Goal: Information Seeking & Learning: Learn about a topic

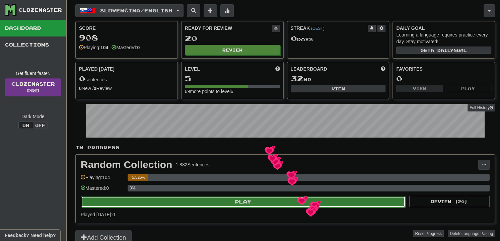
click at [310, 200] on button "Play" at bounding box center [243, 201] width 324 height 11
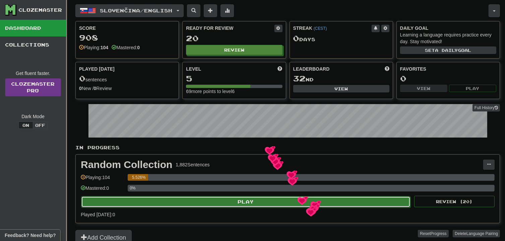
select select "**"
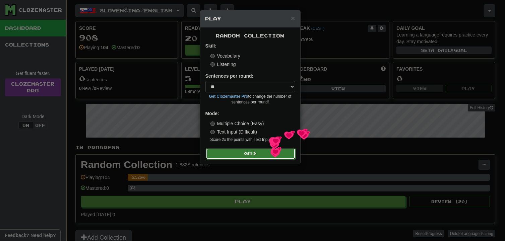
click at [270, 151] on button "Go" at bounding box center [251, 153] width 90 height 11
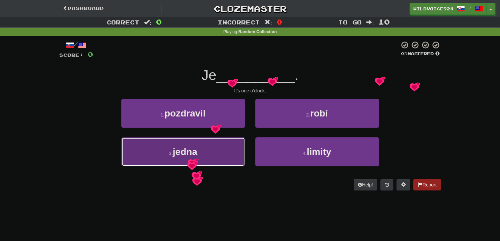
click at [191, 151] on span "jedna" at bounding box center [185, 152] width 24 height 10
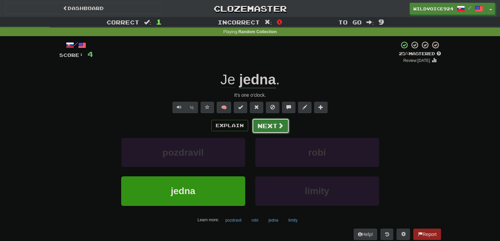
click at [268, 127] on button "Next" at bounding box center [271, 125] width 38 height 15
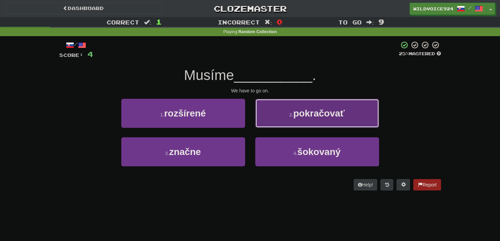
click at [339, 112] on span "pokračovať" at bounding box center [318, 113] width 51 height 10
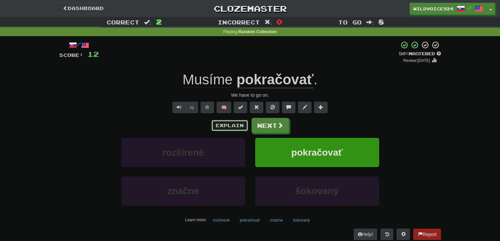
click at [225, 126] on button "Explain" at bounding box center [229, 125] width 37 height 11
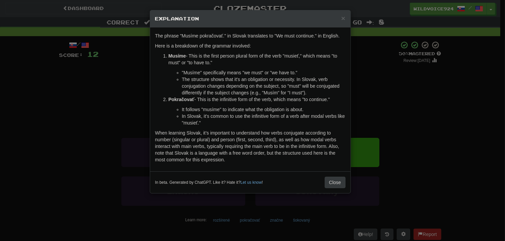
click at [341, 16] on h5 "Explanation" at bounding box center [250, 18] width 190 height 7
click at [340, 19] on h5 "Explanation" at bounding box center [250, 18] width 190 height 7
click at [340, 16] on h5 "Explanation" at bounding box center [250, 18] width 190 height 7
click at [341, 17] on span "×" at bounding box center [343, 18] width 4 height 8
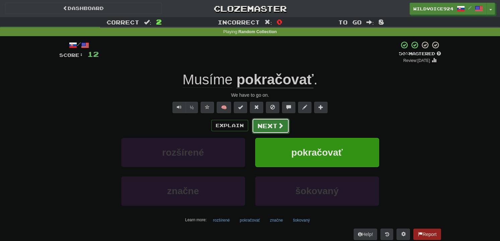
click at [273, 125] on button "Next" at bounding box center [271, 125] width 38 height 15
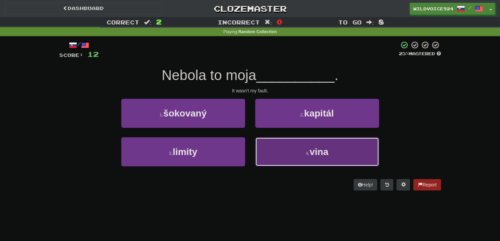
click at [308, 151] on small "4 ." at bounding box center [308, 153] width 4 height 5
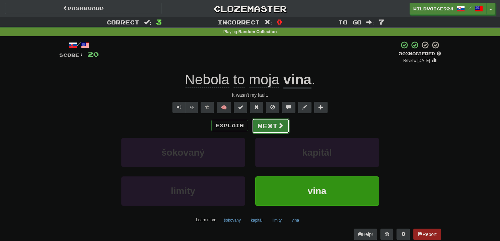
click at [259, 123] on button "Next" at bounding box center [271, 125] width 38 height 15
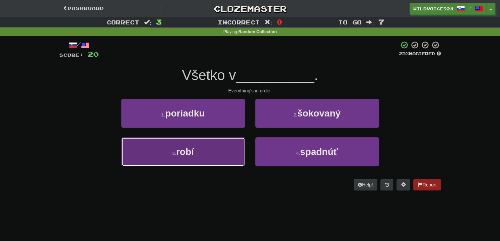
click at [215, 148] on button "3 . robí" at bounding box center [183, 151] width 124 height 29
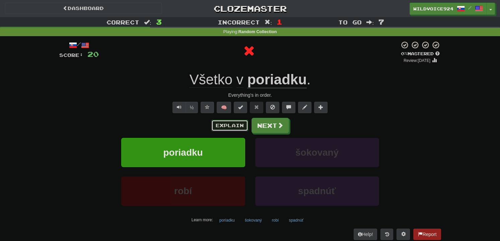
click at [223, 123] on button "Explain" at bounding box center [229, 125] width 37 height 11
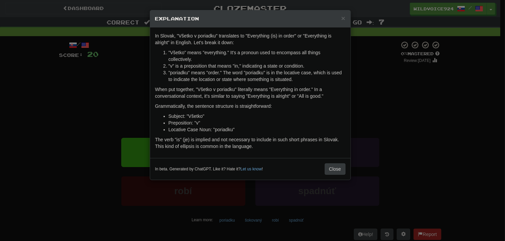
click at [334, 158] on div "In beta. Generated by ChatGPT. Like it? Hate it? Let us know ! Close" at bounding box center [250, 169] width 200 height 22
click at [335, 158] on div "In beta. Generated by ChatGPT. Like it? Hate it? Let us know ! Close" at bounding box center [250, 169] width 200 height 22
click at [335, 163] on button "Close" at bounding box center [334, 168] width 21 height 11
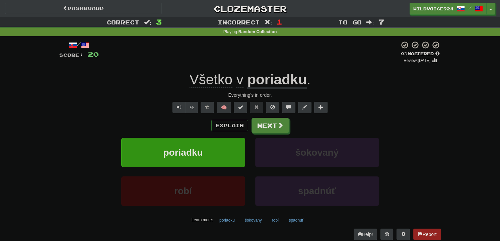
click at [285, 135] on div "Explain Next poriadku šokovaný robí spadnúť Learn more: poriadku šokovaný robí …" at bounding box center [250, 171] width 382 height 107
click at [279, 132] on button "Next" at bounding box center [271, 125] width 38 height 15
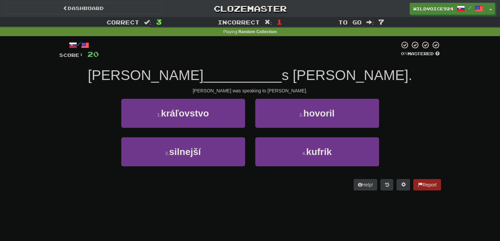
click at [325, 84] on div "[PERSON_NAME] __________ s [PERSON_NAME]." at bounding box center [250, 75] width 382 height 18
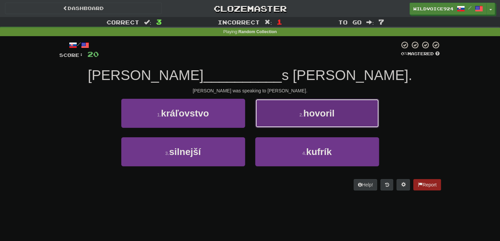
click at [330, 108] on span "hovoril" at bounding box center [318, 113] width 31 height 10
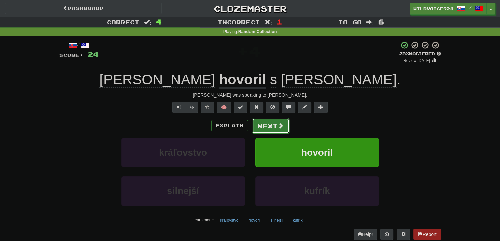
click at [278, 124] on span at bounding box center [281, 126] width 6 height 6
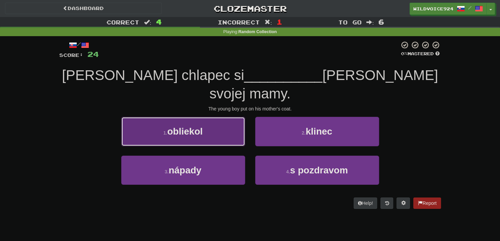
click at [221, 117] on button "1 . obliekol" at bounding box center [183, 131] width 124 height 29
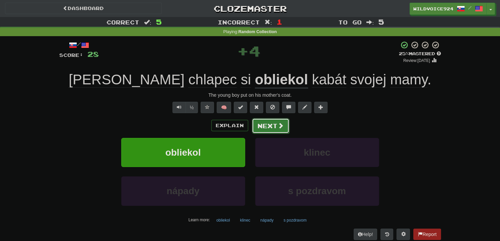
click at [269, 124] on button "Next" at bounding box center [271, 125] width 38 height 15
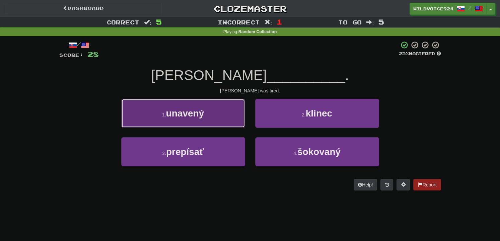
click at [187, 102] on button "1 . unavený" at bounding box center [183, 113] width 124 height 29
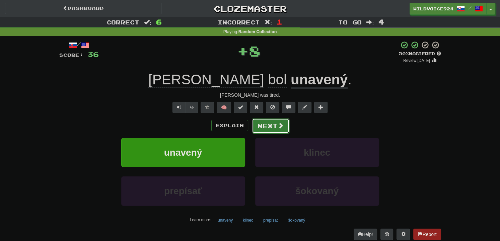
click at [268, 127] on button "Next" at bounding box center [271, 125] width 38 height 15
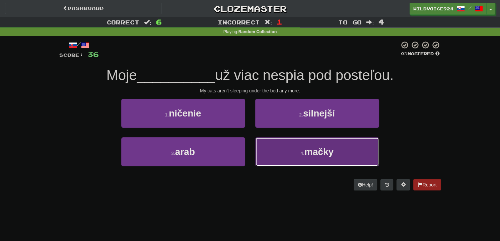
click at [303, 158] on button "4 . [GEOGRAPHIC_DATA]" at bounding box center [317, 151] width 124 height 29
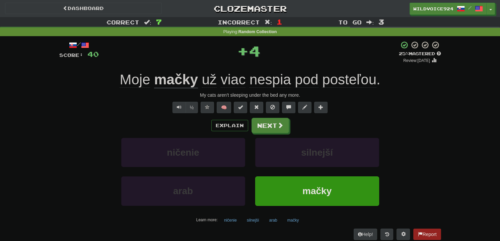
drag, startPoint x: 222, startPoint y: 122, endPoint x: 224, endPoint y: 132, distance: 10.2
click at [224, 132] on div "Explain Next" at bounding box center [250, 125] width 382 height 15
click at [265, 126] on button "Next" at bounding box center [271, 125] width 38 height 15
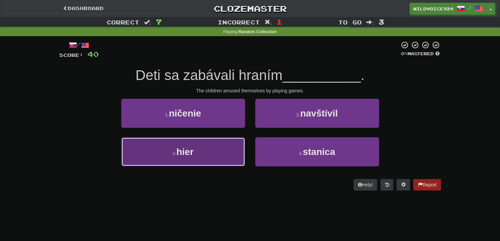
click at [189, 158] on button "3 . hier" at bounding box center [183, 151] width 124 height 29
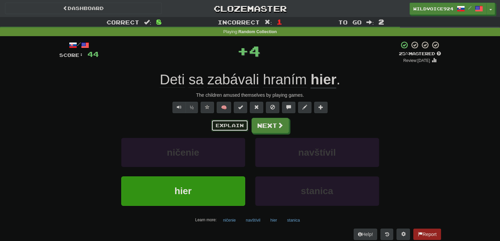
click at [241, 125] on button "Explain" at bounding box center [229, 125] width 37 height 11
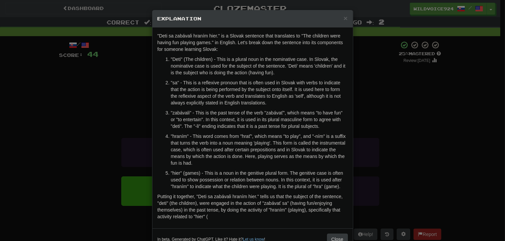
click at [434, 120] on div "× Explanation "Deti sa zabávali hraním hier." is a Slovak sentence that transla…" at bounding box center [252, 120] width 505 height 241
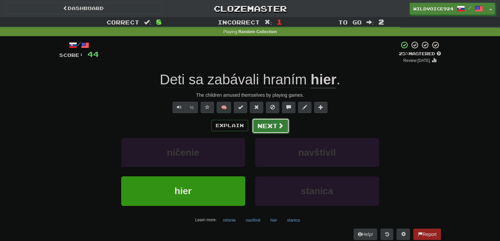
click at [285, 126] on button "Next" at bounding box center [271, 125] width 38 height 15
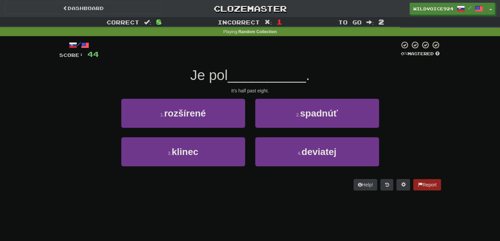
click at [345, 89] on div "It's half past eight." at bounding box center [250, 90] width 382 height 7
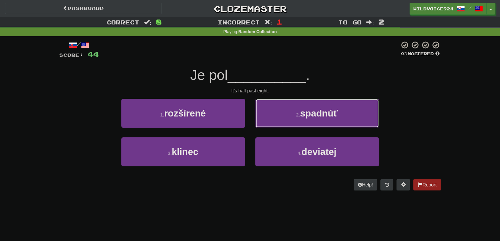
click at [346, 111] on button "2 . spadnúť" at bounding box center [317, 113] width 124 height 29
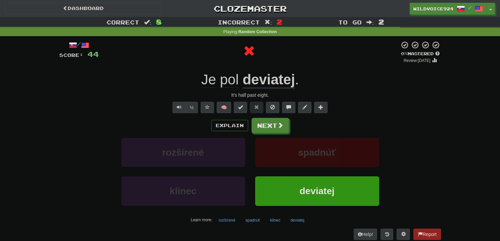
click at [231, 119] on div "Explain Next" at bounding box center [250, 125] width 382 height 15
click at [275, 126] on button "Next" at bounding box center [271, 125] width 38 height 15
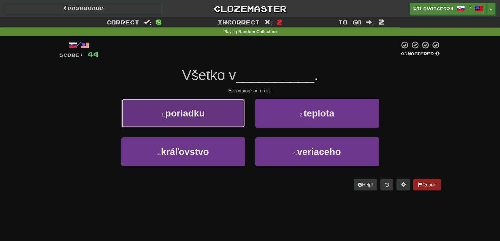
click at [227, 119] on button "1 . poriadku" at bounding box center [183, 113] width 124 height 29
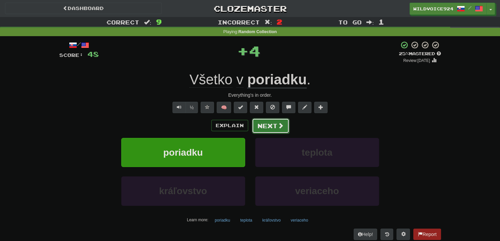
click at [263, 123] on button "Next" at bounding box center [271, 125] width 38 height 15
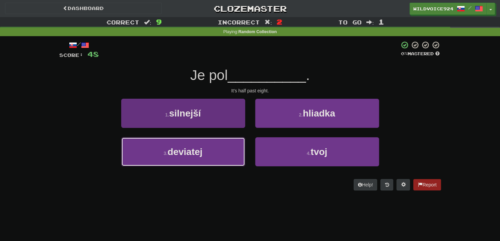
click at [238, 150] on button "3 . deviatej" at bounding box center [183, 151] width 124 height 29
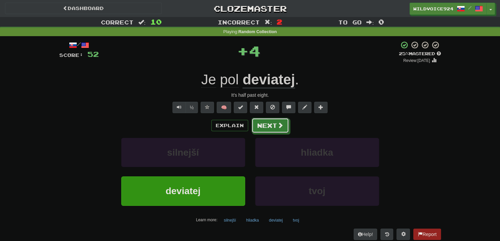
click at [271, 128] on button "Next" at bounding box center [270, 125] width 38 height 15
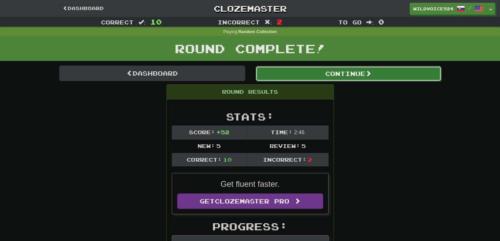
click at [351, 75] on button "Continue" at bounding box center [348, 73] width 186 height 15
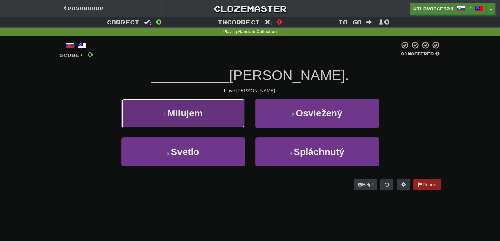
click at [220, 104] on button "1 . [GEOGRAPHIC_DATA]" at bounding box center [183, 113] width 124 height 29
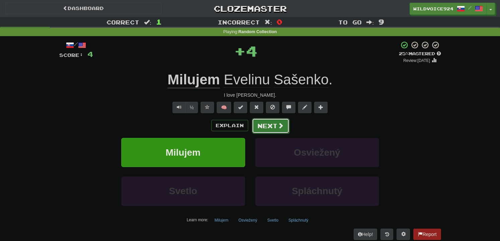
click at [264, 123] on button "Next" at bounding box center [271, 125] width 38 height 15
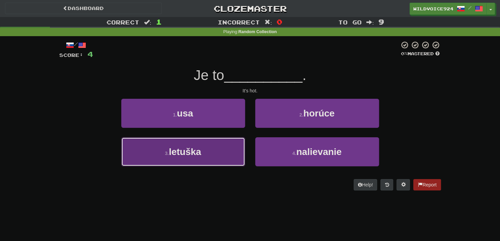
click at [239, 162] on button "3 . [GEOGRAPHIC_DATA]" at bounding box center [183, 151] width 124 height 29
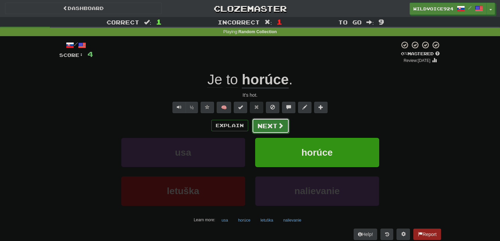
click at [278, 124] on span at bounding box center [281, 126] width 6 height 6
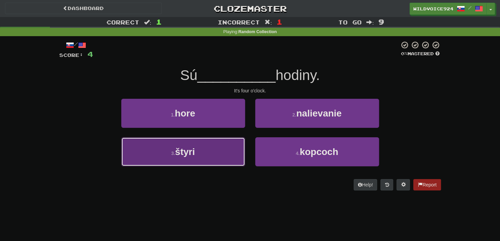
click at [185, 144] on button "3 . štyri" at bounding box center [183, 151] width 124 height 29
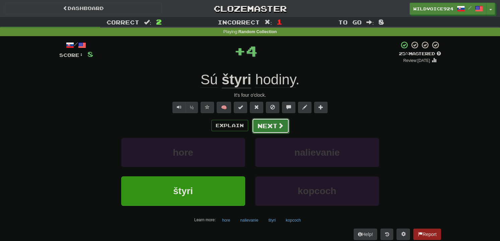
click at [259, 122] on button "Next" at bounding box center [271, 125] width 38 height 15
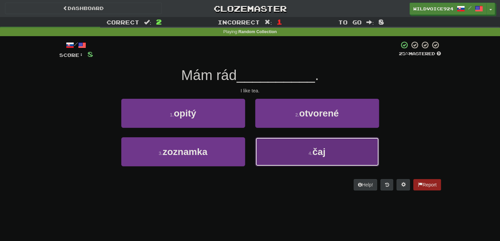
click at [298, 158] on button "4 . čaj" at bounding box center [317, 151] width 124 height 29
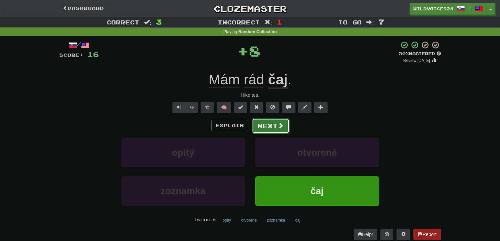
click at [286, 119] on button "Next" at bounding box center [271, 125] width 38 height 15
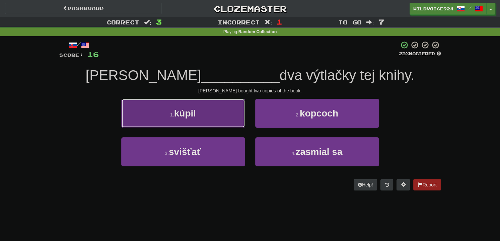
click at [213, 118] on button "1 . kúpil" at bounding box center [183, 113] width 124 height 29
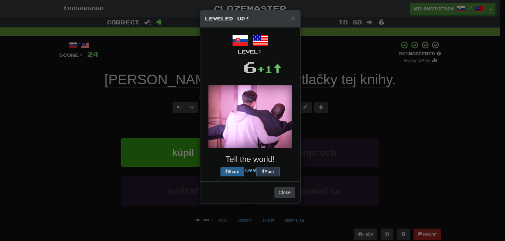
click at [268, 125] on div "/ Level: 6 +1 Tell the world! Share Tweet Post" at bounding box center [250, 104] width 90 height 144
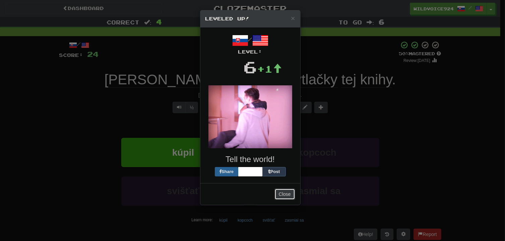
click at [284, 193] on button "Close" at bounding box center [284, 194] width 21 height 11
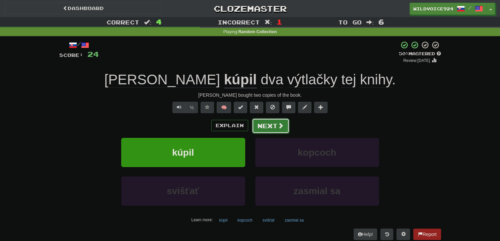
click at [280, 125] on span at bounding box center [281, 126] width 6 height 6
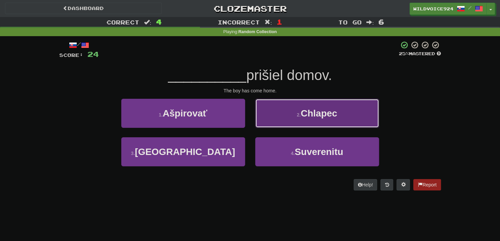
click at [320, 123] on button "2 . [GEOGRAPHIC_DATA]" at bounding box center [317, 113] width 124 height 29
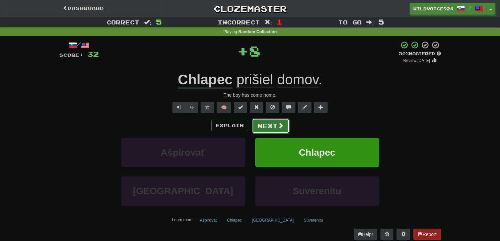
click at [276, 124] on button "Next" at bounding box center [271, 125] width 38 height 15
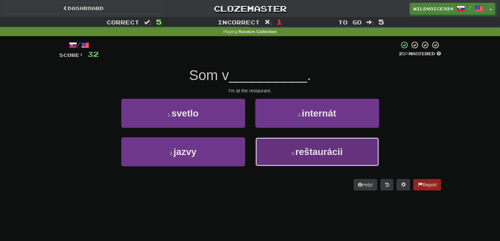
click at [318, 162] on button "4 . reštaurácii" at bounding box center [317, 151] width 124 height 29
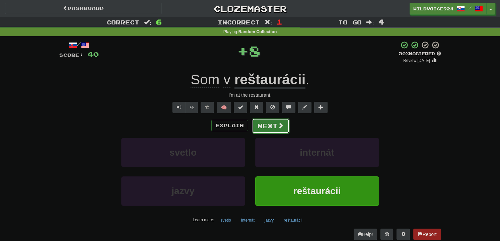
click at [263, 125] on button "Next" at bounding box center [271, 125] width 38 height 15
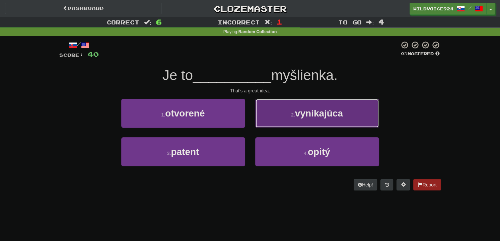
click at [367, 111] on button "2 . vynikajúca" at bounding box center [317, 113] width 124 height 29
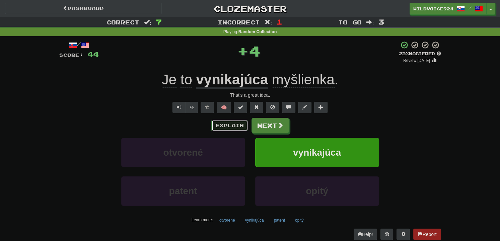
click at [239, 123] on button "Explain" at bounding box center [229, 125] width 37 height 11
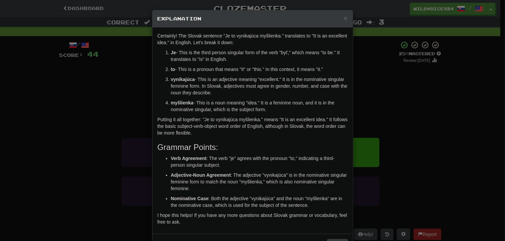
click at [400, 91] on div "× Explanation Certainly! The Slovak sentence "Je to vynikajúca myšlienka." tran…" at bounding box center [252, 120] width 505 height 241
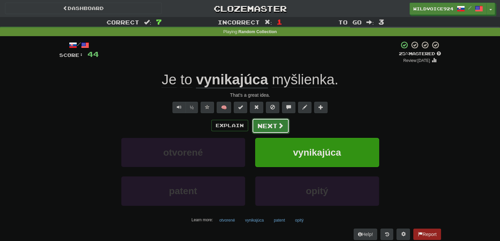
click at [279, 130] on button "Next" at bounding box center [271, 125] width 38 height 15
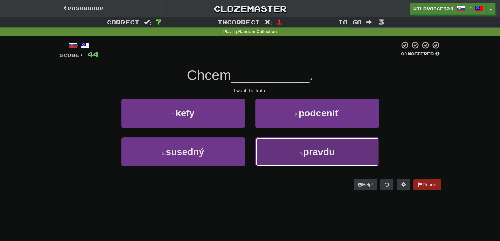
click at [296, 148] on button "4 . pravdu" at bounding box center [317, 151] width 124 height 29
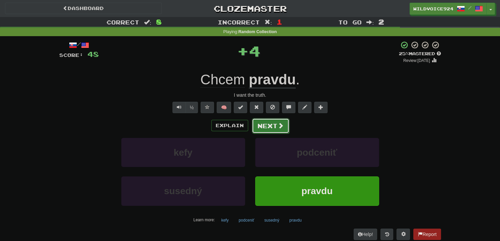
click at [276, 126] on button "Next" at bounding box center [271, 125] width 38 height 15
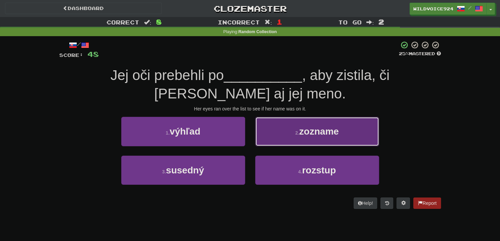
click at [312, 137] on button "2 . zozname" at bounding box center [317, 131] width 124 height 29
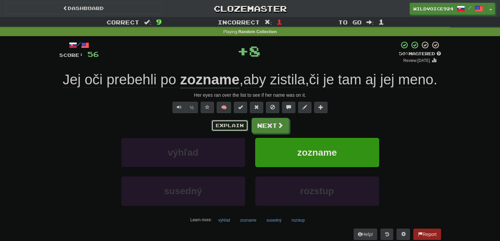
click at [230, 131] on button "Explain" at bounding box center [229, 125] width 37 height 11
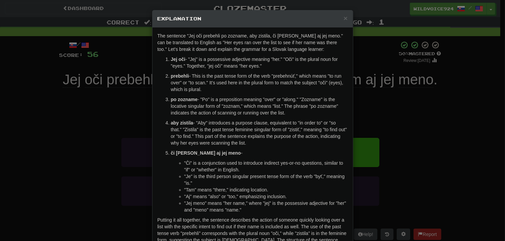
click at [318, 125] on p "aby zistila - "Aby" introduces a purpose clause, equivalent to "in order to" or…" at bounding box center [259, 133] width 177 height 27
click at [351, 118] on div "× Explanation The sentence "Jej oči prebehli po zozname, aby zistila, či [PERSO…" at bounding box center [252, 120] width 505 height 241
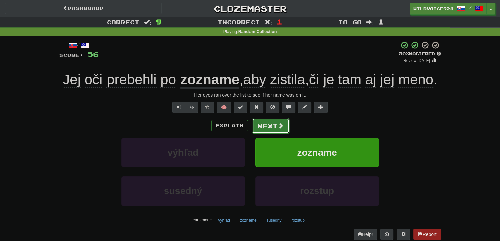
click at [273, 134] on button "Next" at bounding box center [271, 125] width 38 height 15
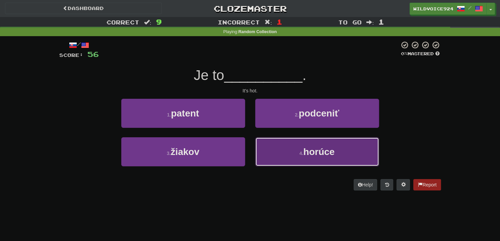
click at [357, 146] on button "4 . [GEOGRAPHIC_DATA]" at bounding box center [317, 151] width 124 height 29
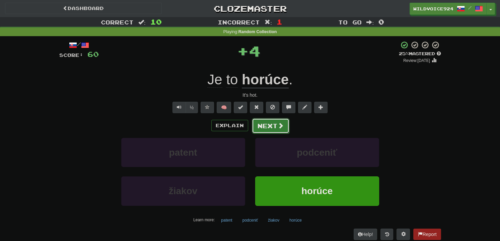
click at [276, 128] on button "Next" at bounding box center [271, 125] width 38 height 15
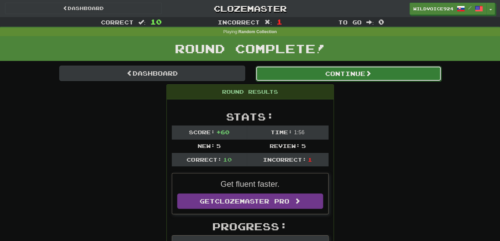
click at [348, 74] on button "Continue" at bounding box center [348, 73] width 186 height 15
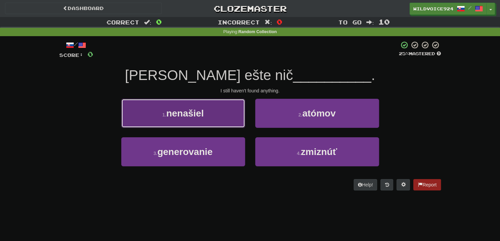
click at [191, 115] on span "nenašiel" at bounding box center [185, 113] width 38 height 10
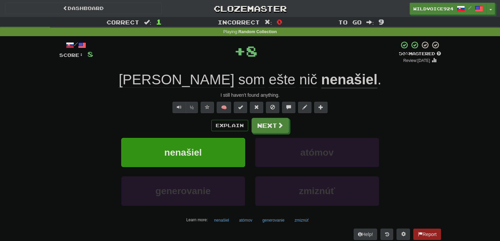
click at [304, 120] on div "Explain Next" at bounding box center [250, 125] width 382 height 15
click at [222, 124] on button "Explain" at bounding box center [229, 125] width 37 height 11
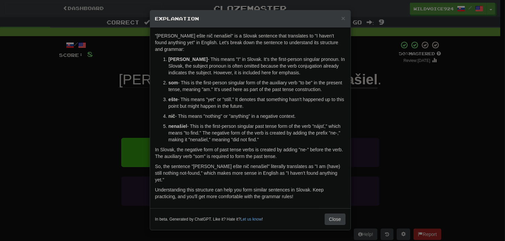
click at [371, 119] on div "× Explanation "[PERSON_NAME] ešte nič nenašiel" is a Slovak sentence that trans…" at bounding box center [252, 120] width 505 height 241
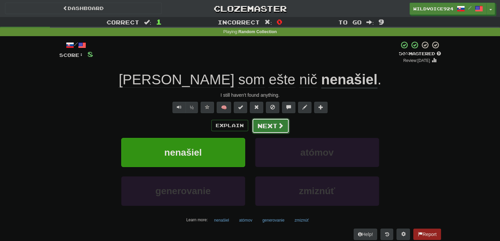
click at [270, 124] on button "Next" at bounding box center [271, 125] width 38 height 15
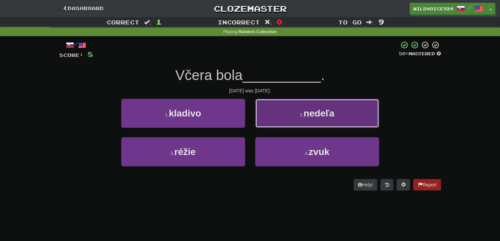
click at [320, 119] on button "2 . [GEOGRAPHIC_DATA]" at bounding box center [317, 113] width 124 height 29
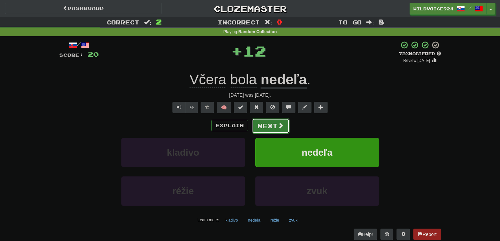
click at [266, 124] on button "Next" at bounding box center [271, 125] width 38 height 15
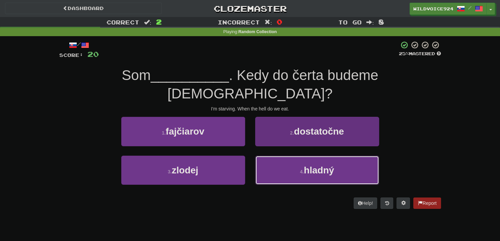
drag, startPoint x: 335, startPoint y: 162, endPoint x: 325, endPoint y: 152, distance: 14.0
click at [335, 161] on button "4 . hladný" at bounding box center [317, 170] width 124 height 29
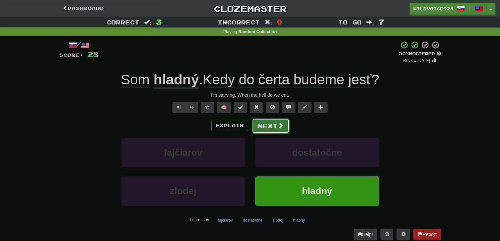
click at [267, 131] on button "Next" at bounding box center [271, 125] width 38 height 15
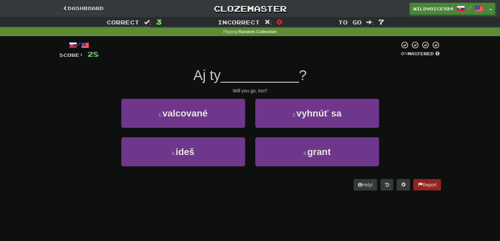
click at [180, 168] on div "3 . ideš" at bounding box center [183, 156] width 134 height 39
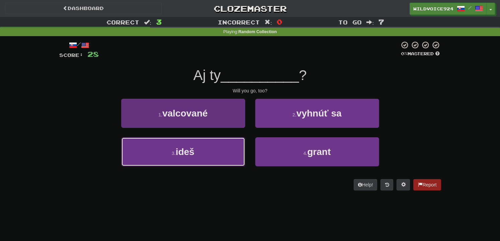
click at [186, 161] on button "3 . ideš" at bounding box center [183, 151] width 124 height 29
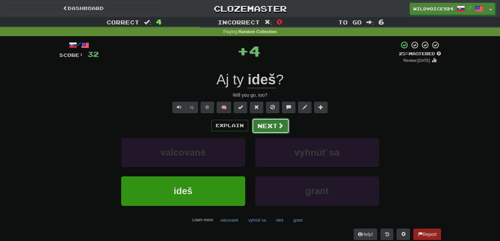
click at [269, 130] on button "Next" at bounding box center [271, 125] width 38 height 15
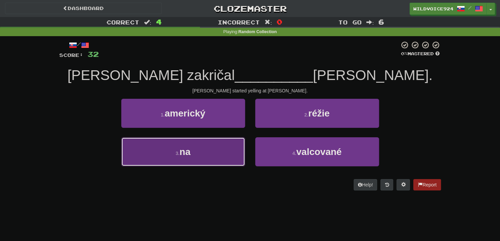
click at [153, 157] on button "3 . na" at bounding box center [183, 151] width 124 height 29
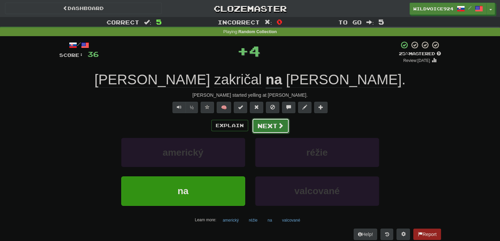
click at [268, 125] on button "Next" at bounding box center [271, 125] width 38 height 15
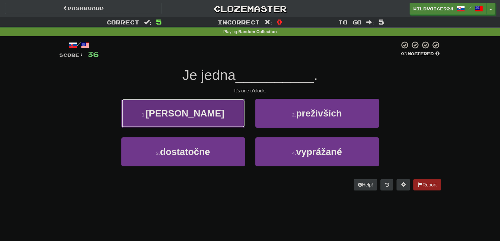
click at [187, 115] on span "[PERSON_NAME]" at bounding box center [185, 113] width 79 height 10
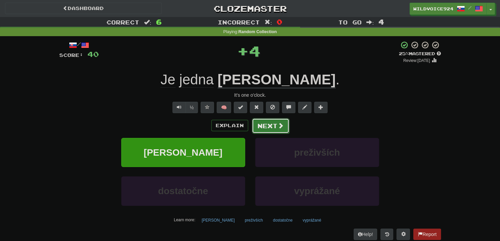
click at [255, 128] on button "Next" at bounding box center [271, 125] width 38 height 15
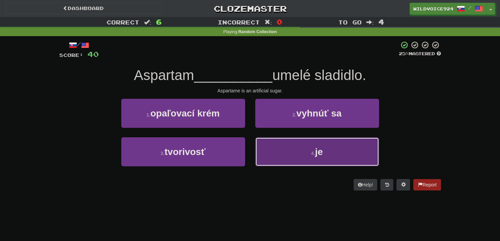
click at [366, 141] on button "4 . je" at bounding box center [317, 151] width 124 height 29
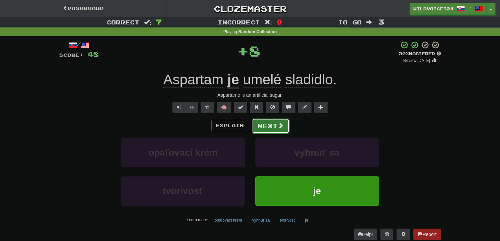
click at [275, 123] on button "Next" at bounding box center [271, 125] width 38 height 15
